Goal: Find contact information: Find contact information

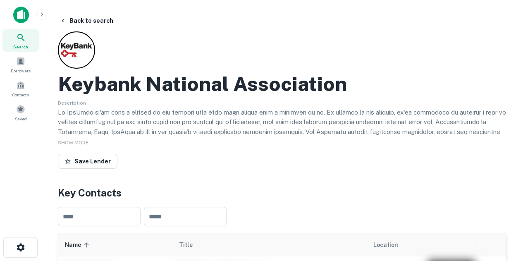
click at [272, 93] on h2 "Keybank National Association" at bounding box center [202, 84] width 289 height 24
click at [166, 222] on input "text" at bounding box center [185, 216] width 83 height 19
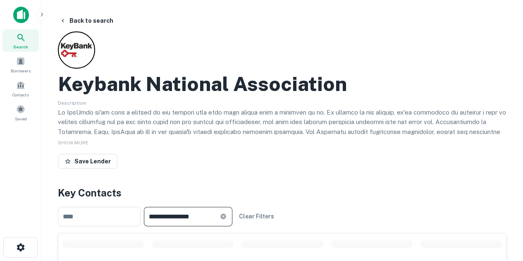
type input "**********"
click at [168, 155] on div "Save Lender" at bounding box center [282, 163] width 448 height 18
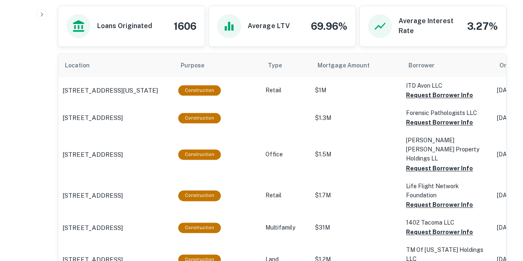
scroll to position [463, 0]
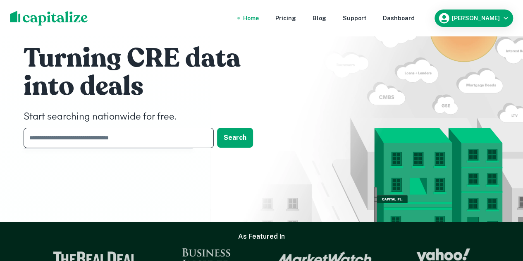
click at [143, 131] on input "text" at bounding box center [116, 138] width 184 height 20
type input "**********"
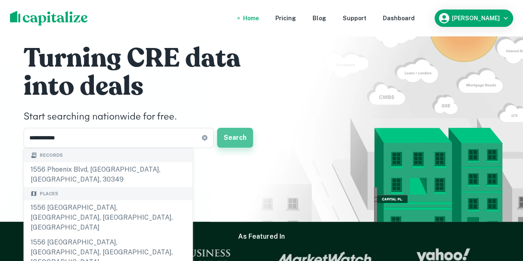
click at [235, 140] on button "Search" at bounding box center [235, 138] width 36 height 20
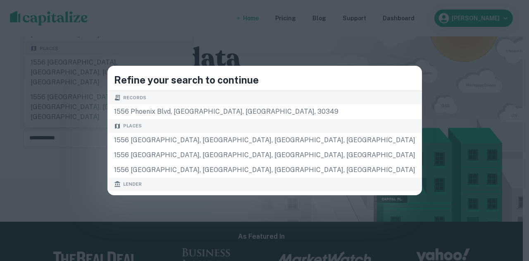
click at [290, 120] on div "Places" at bounding box center [264, 126] width 315 height 14
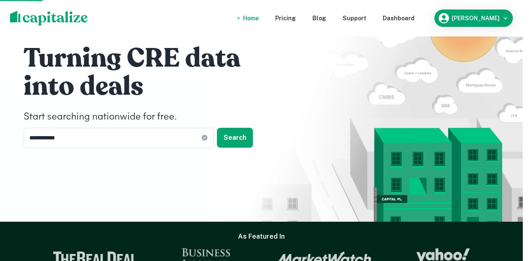
click at [289, 114] on div "1556 phoenix blvd, [GEOGRAPHIC_DATA], [GEOGRAPHIC_DATA], 30349" at bounding box center [264, 111] width 315 height 15
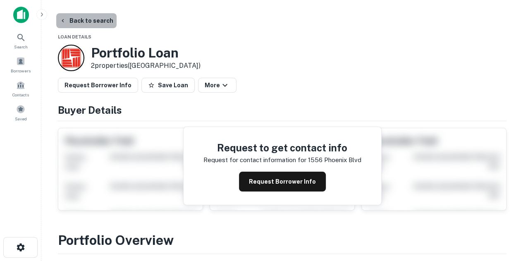
click at [98, 20] on button "Back to search" at bounding box center [86, 20] width 60 height 15
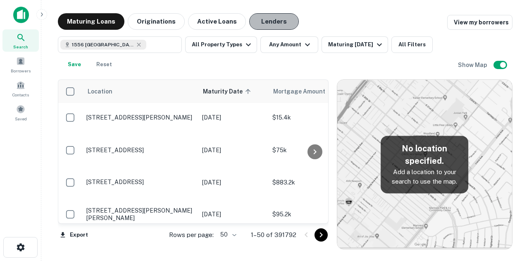
click at [268, 18] on button "Lenders" at bounding box center [274, 21] width 50 height 17
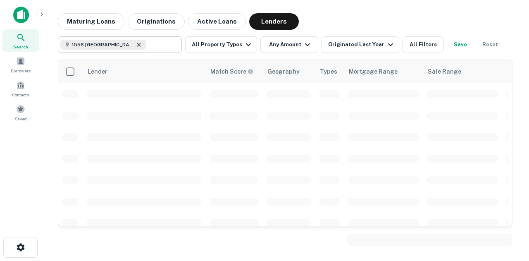
click at [136, 47] on icon at bounding box center [139, 44] width 7 height 7
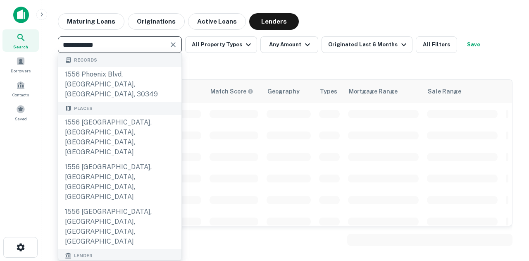
click at [111, 47] on input "**********" at bounding box center [112, 45] width 105 height 12
paste input "**********"
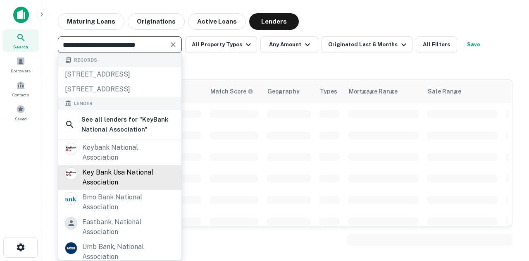
type input "**********"
click at [132, 187] on div "key bank usa national association" at bounding box center [128, 177] width 93 height 20
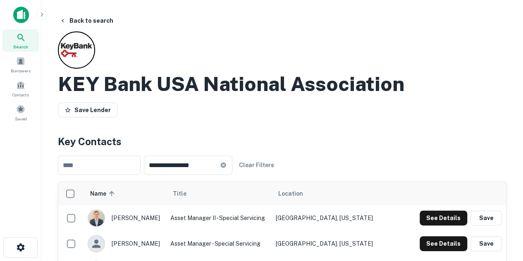
click at [203, 87] on h2 "KEY Bank USA National Association" at bounding box center [231, 84] width 346 height 24
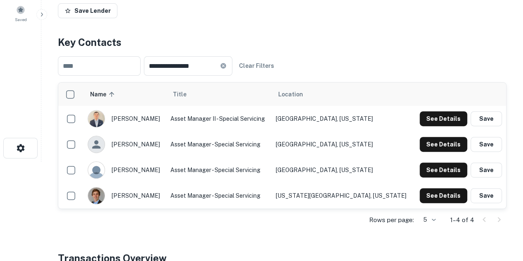
scroll to position [83, 0]
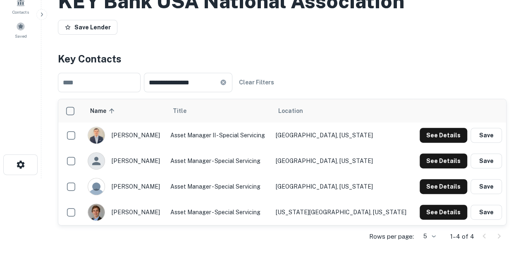
click at [350, 63] on h4 "Key Contacts" at bounding box center [282, 58] width 448 height 15
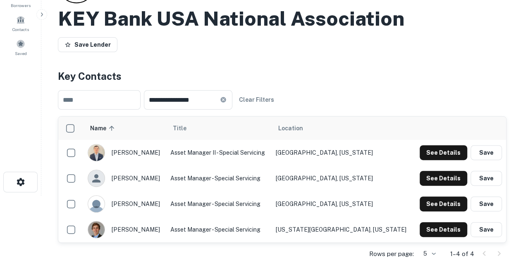
scroll to position [66, 0]
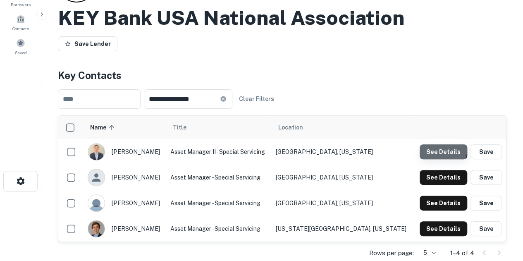
click at [434, 150] on button "See Details" at bounding box center [444, 151] width 48 height 15
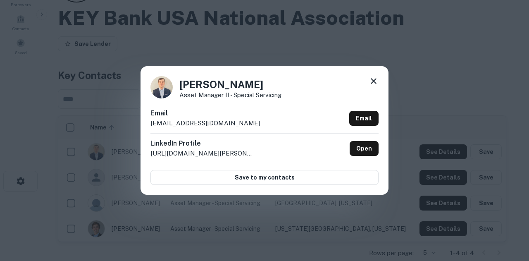
click at [377, 80] on icon at bounding box center [374, 81] width 10 height 10
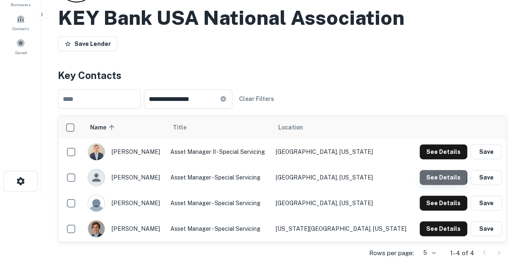
click at [432, 159] on button "See Details" at bounding box center [444, 151] width 48 height 15
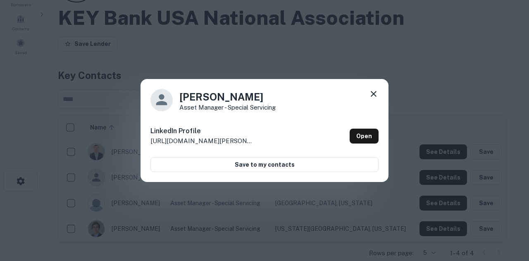
click at [374, 91] on icon at bounding box center [374, 94] width 10 height 10
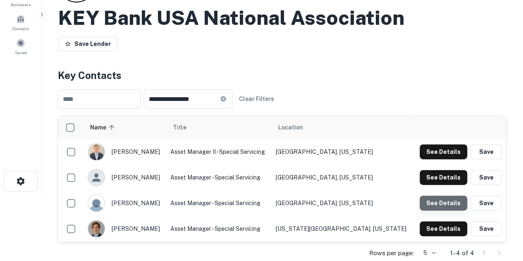
click at [450, 159] on button "See Details" at bounding box center [444, 151] width 48 height 15
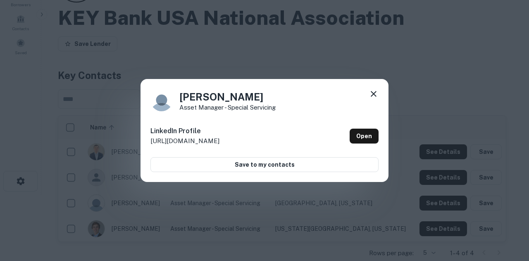
click at [370, 92] on icon at bounding box center [374, 94] width 10 height 10
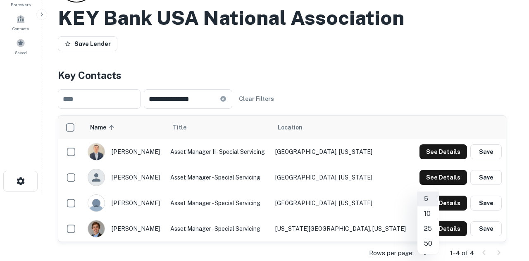
click at [431, 195] on body "**********" at bounding box center [264, 64] width 529 height 261
click at [430, 243] on li "50" at bounding box center [427, 243] width 21 height 15
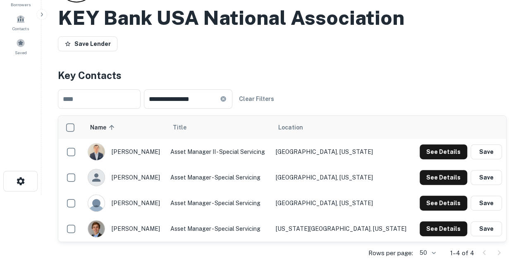
click at [411, 96] on div "**********" at bounding box center [282, 99] width 448 height 33
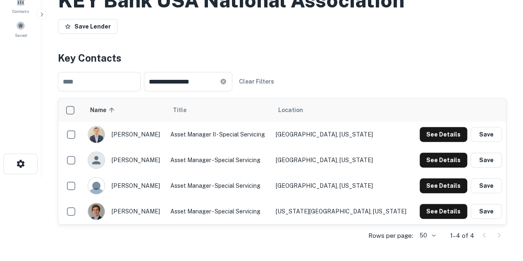
scroll to position [83, 0]
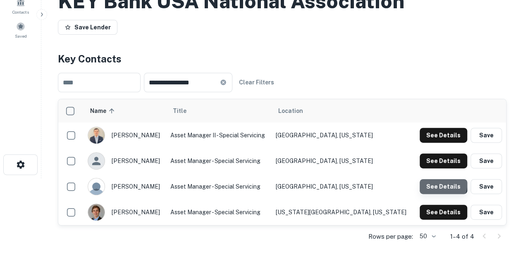
click at [442, 143] on button "See Details" at bounding box center [444, 135] width 48 height 15
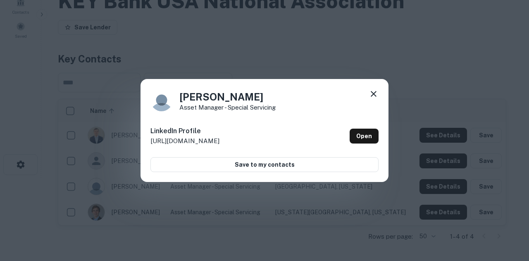
click at [439, 205] on div "[PERSON_NAME] Asset Manager - Special Servicing LinkedIn Profile [URL][DOMAIN_N…" at bounding box center [264, 130] width 529 height 261
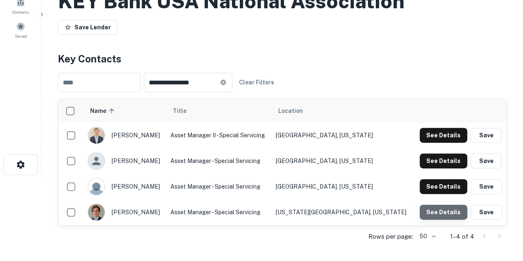
click at [439, 143] on button "See Details" at bounding box center [444, 135] width 48 height 15
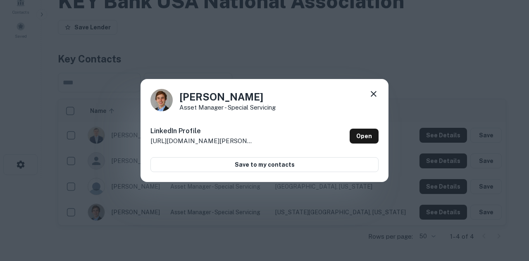
click at [441, 136] on div "[PERSON_NAME] Asset Manager - Special Servicing LinkedIn Profile [URL][DOMAIN_N…" at bounding box center [264, 130] width 529 height 261
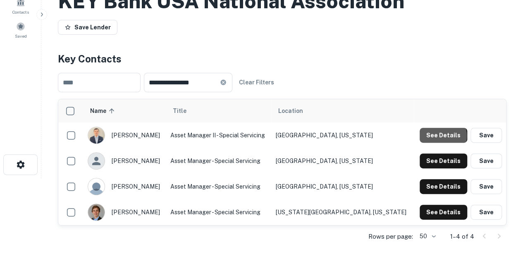
click at [441, 136] on button "See Details" at bounding box center [444, 135] width 48 height 15
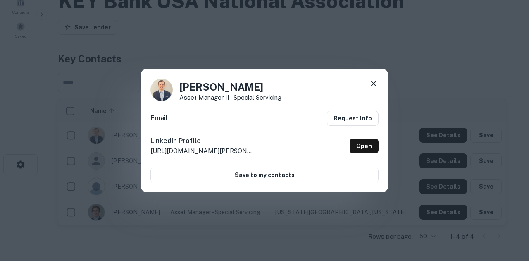
click at [374, 81] on icon at bounding box center [374, 84] width 10 height 10
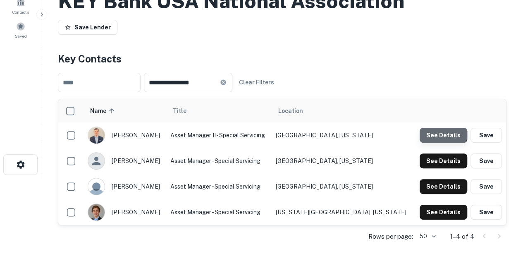
click at [435, 133] on button "See Details" at bounding box center [444, 135] width 48 height 15
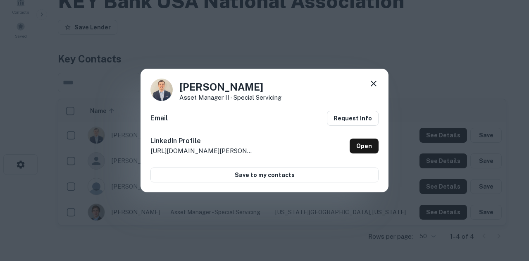
click at [436, 160] on div "[PERSON_NAME] Asset Manager II - Special Servicing Email Request Info LinkedIn …" at bounding box center [264, 130] width 529 height 261
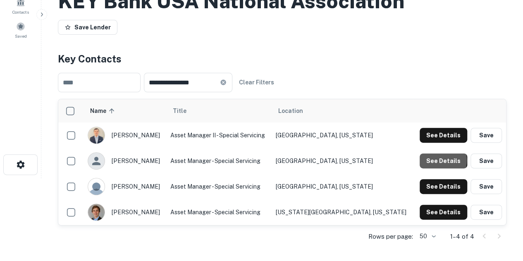
click at [436, 143] on button "See Details" at bounding box center [444, 135] width 48 height 15
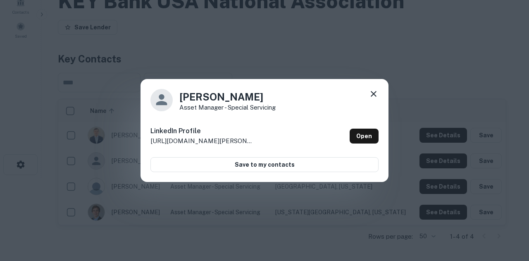
click at [435, 182] on div "[PERSON_NAME] Asset Manager - Special Servicing LinkedIn Profile [URL][DOMAIN_N…" at bounding box center [264, 130] width 529 height 261
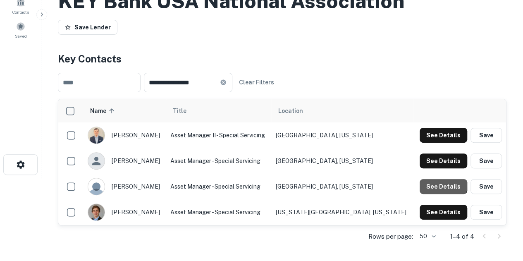
click at [435, 143] on button "See Details" at bounding box center [444, 135] width 48 height 15
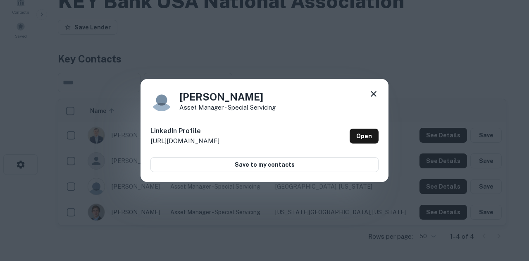
click at [441, 213] on div "[PERSON_NAME] Asset Manager - Special Servicing LinkedIn Profile [URL][DOMAIN_N…" at bounding box center [264, 130] width 529 height 261
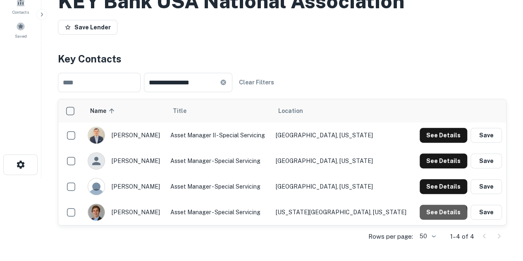
click at [441, 143] on button "See Details" at bounding box center [444, 135] width 48 height 15
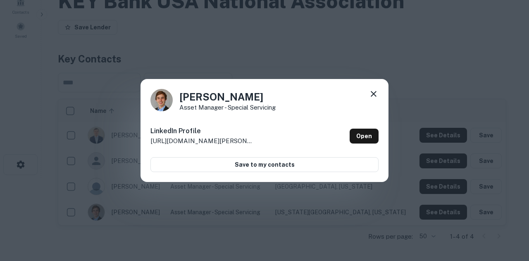
click at [435, 138] on div "[PERSON_NAME] Asset Manager - Special Servicing LinkedIn Profile [URL][DOMAIN_N…" at bounding box center [264, 130] width 529 height 261
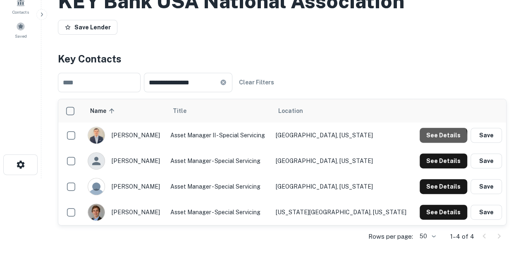
click at [435, 138] on button "See Details" at bounding box center [444, 135] width 48 height 15
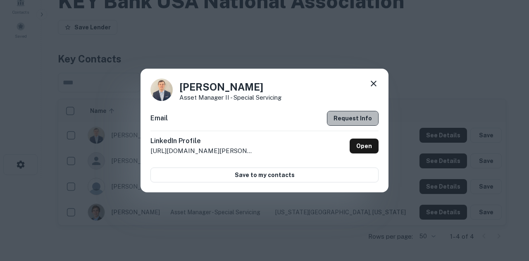
click at [371, 117] on button "Request Info" at bounding box center [353, 118] width 52 height 15
click at [374, 86] on icon at bounding box center [374, 84] width 10 height 10
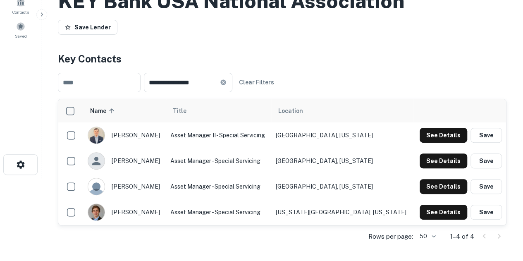
click at [374, 86] on div "**********" at bounding box center [282, 82] width 448 height 33
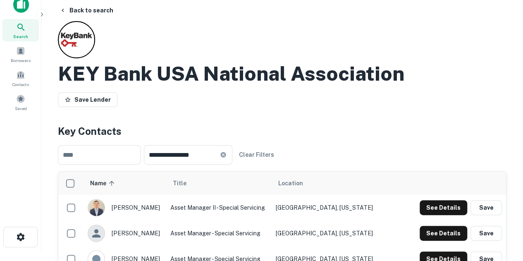
scroll to position [0, 0]
